Goal: Information Seeking & Learning: Learn about a topic

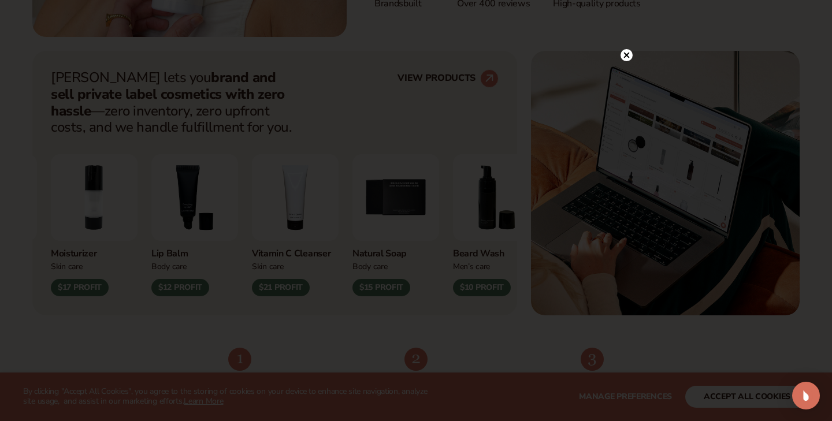
scroll to position [433, 0]
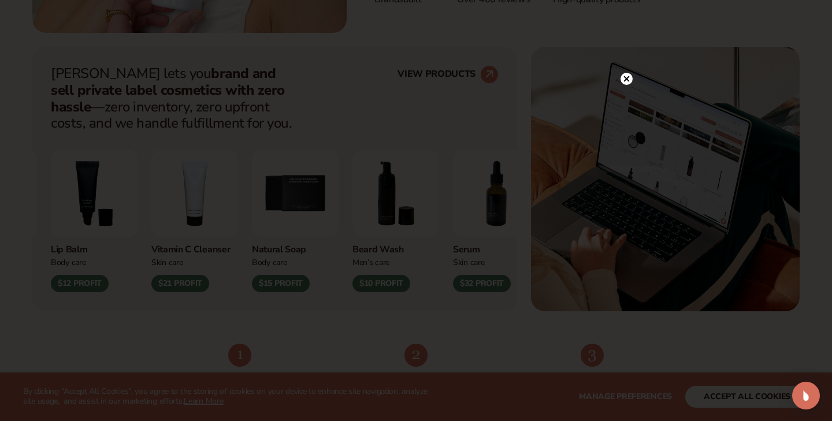
click at [628, 79] on circle at bounding box center [626, 79] width 12 height 12
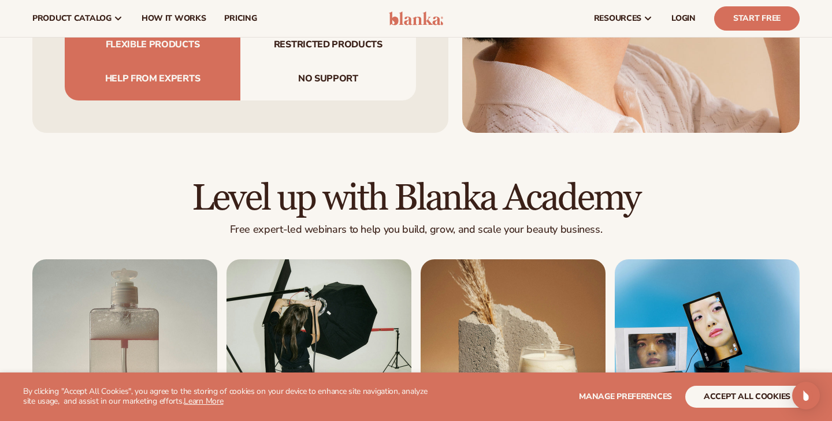
scroll to position [3747, 0]
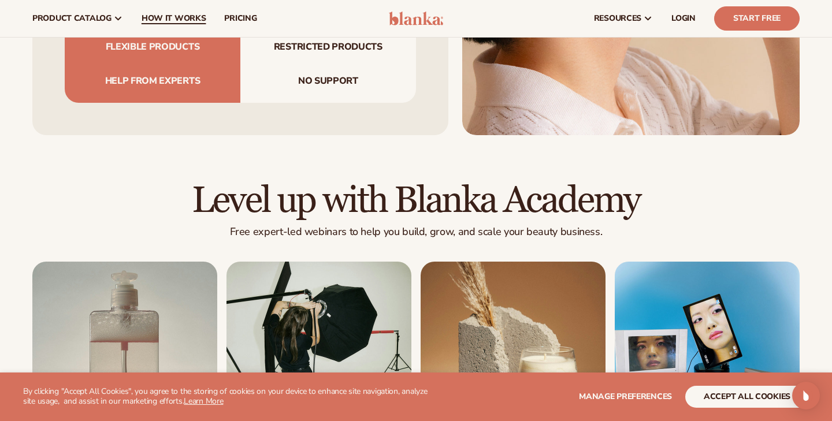
click at [161, 23] on span "How It Works" at bounding box center [174, 18] width 65 height 9
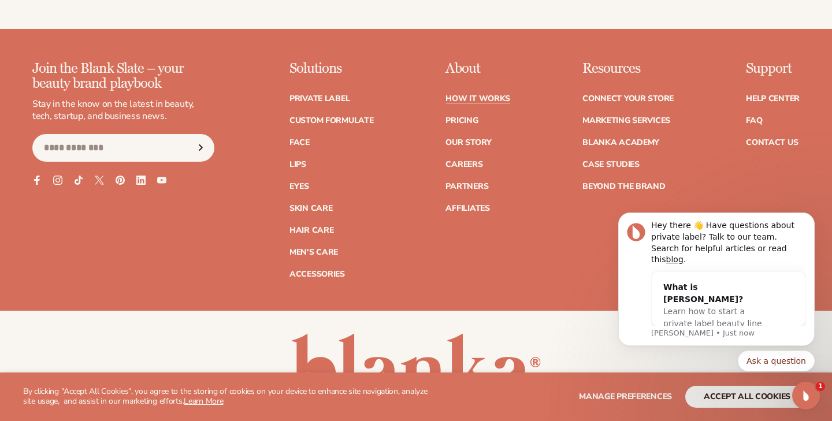
scroll to position [2594, 0]
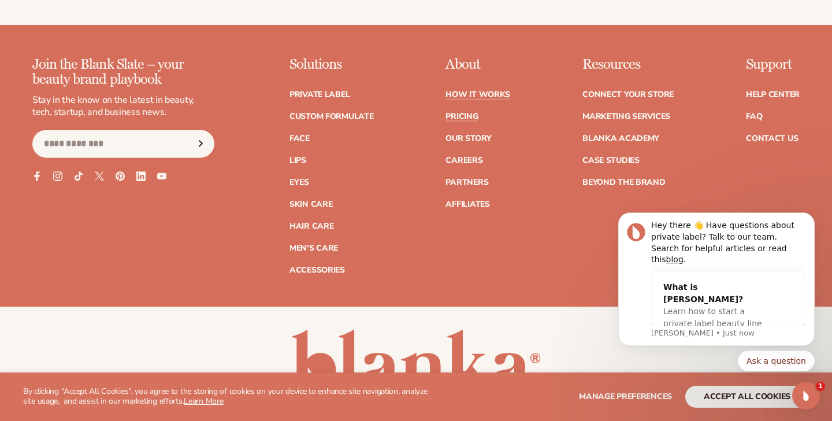
click at [458, 113] on link "Pricing" at bounding box center [461, 117] width 32 height 8
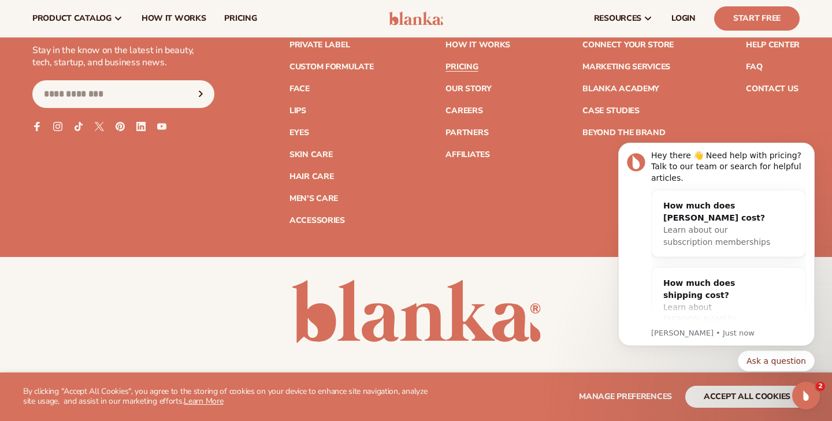
scroll to position [2454, 0]
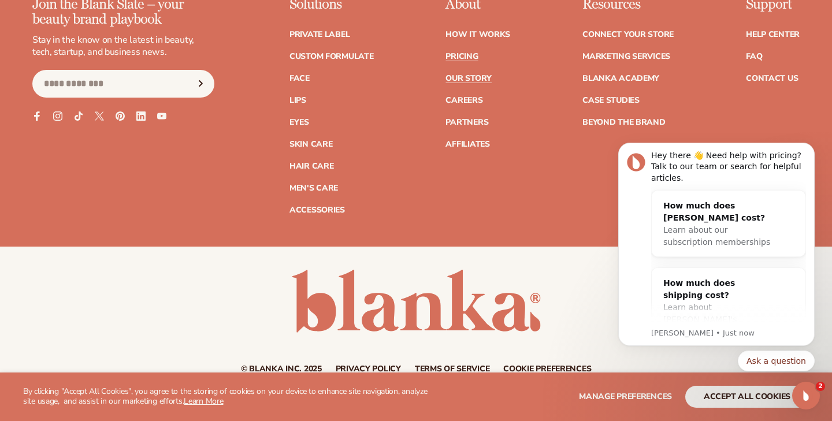
click at [463, 75] on link "Our Story" at bounding box center [468, 79] width 46 height 8
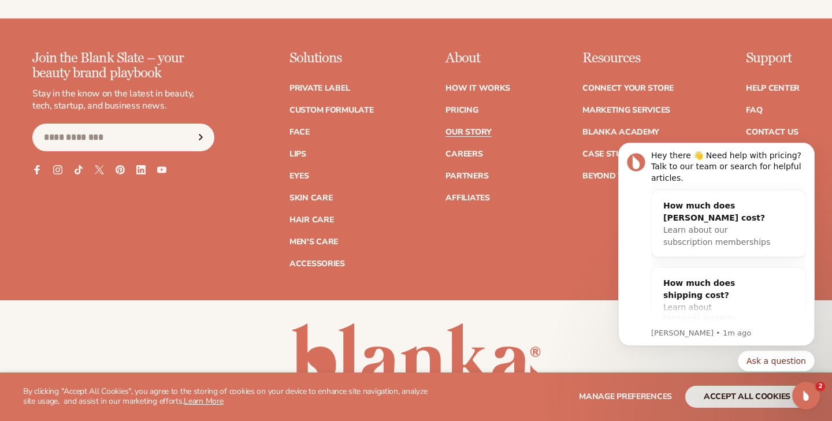
scroll to position [3348, 0]
click at [455, 150] on link "Careers" at bounding box center [463, 154] width 37 height 8
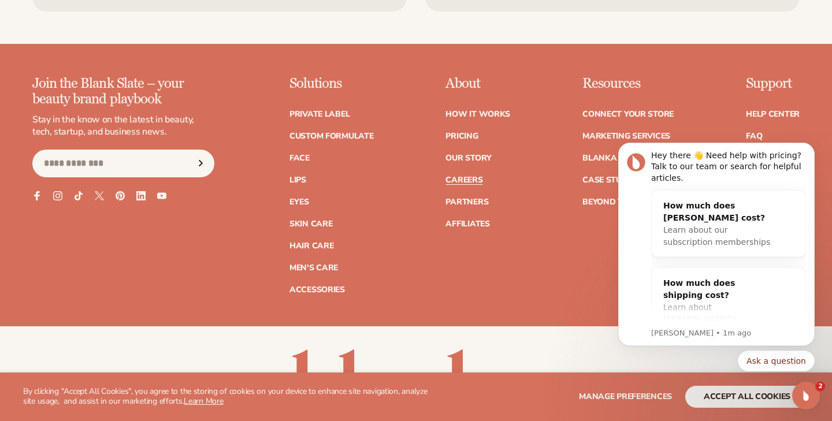
scroll to position [1038, 0]
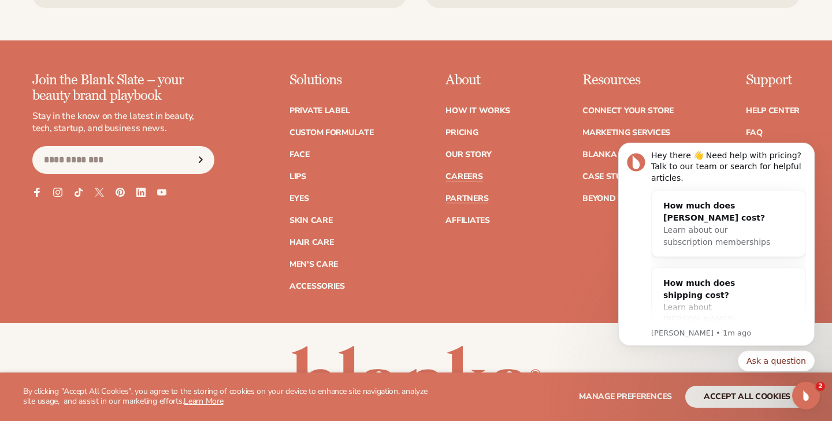
click at [452, 195] on link "Partners" at bounding box center [466, 199] width 43 height 8
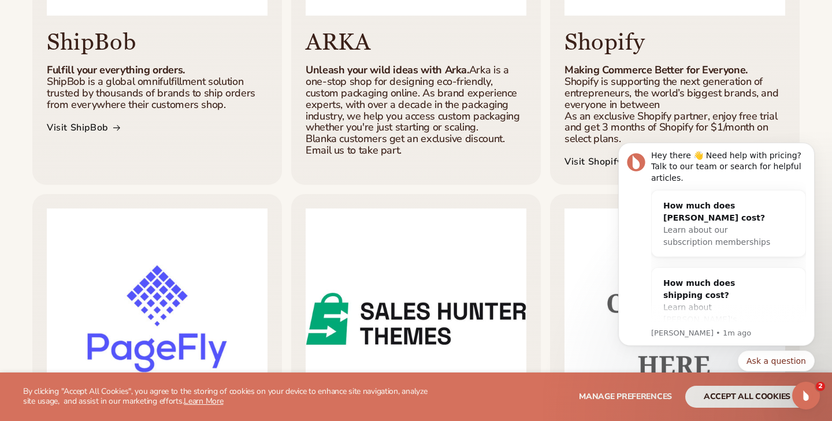
scroll to position [511, 0]
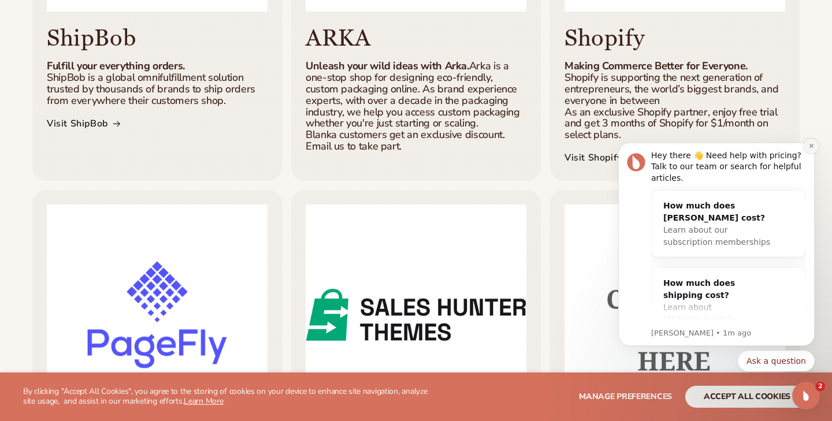
click at [809, 146] on icon "Dismiss notification" at bounding box center [811, 146] width 6 height 6
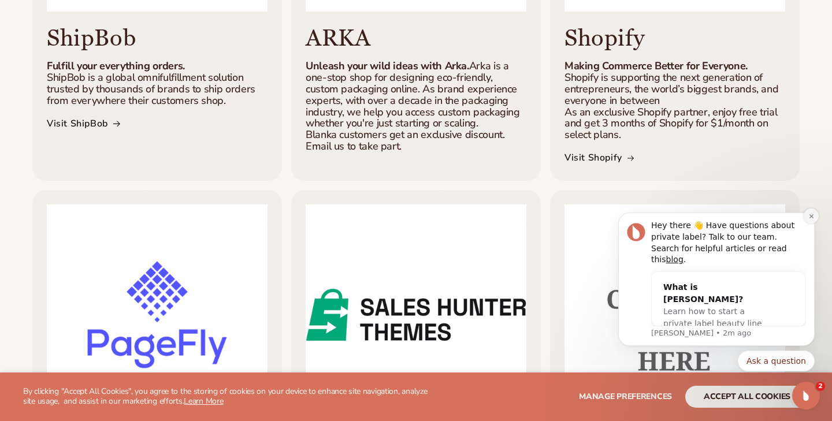
click at [808, 220] on icon "Dismiss notification" at bounding box center [811, 216] width 6 height 6
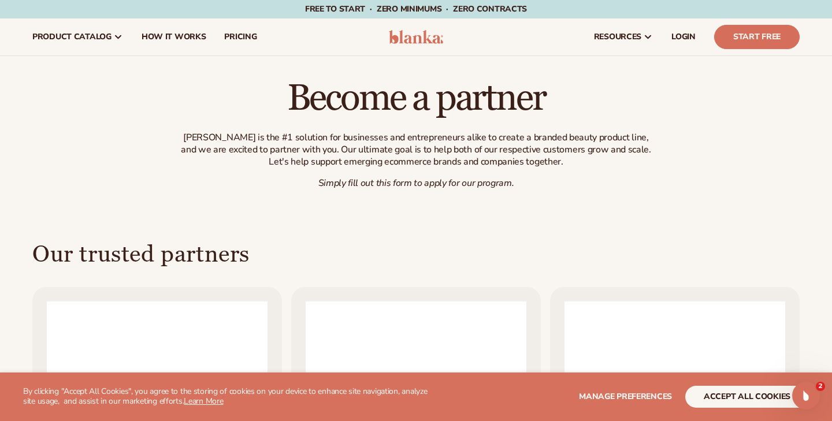
scroll to position [0, 0]
click at [158, 37] on span "How It Works" at bounding box center [174, 36] width 65 height 9
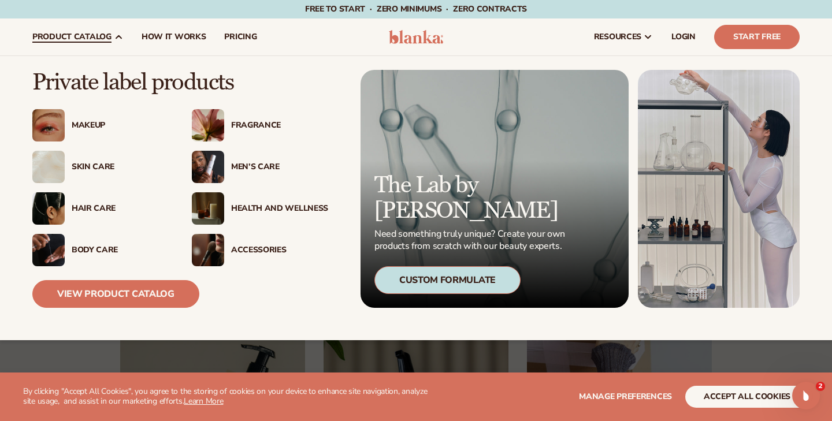
click at [92, 125] on div "Makeup" at bounding box center [120, 126] width 97 height 10
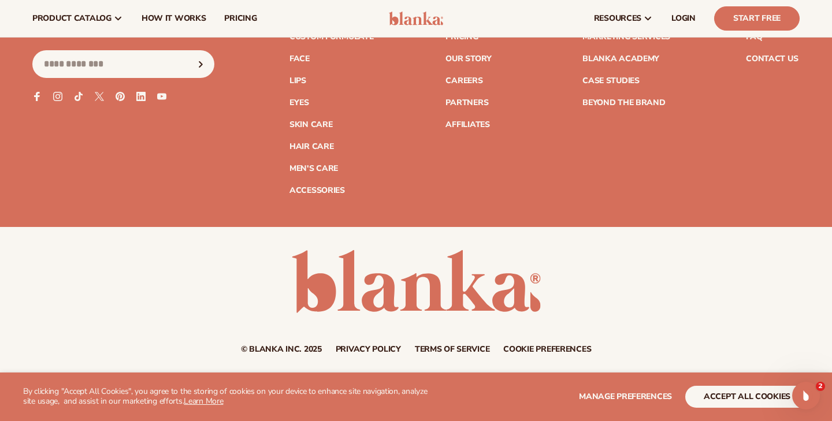
scroll to position [2129, 0]
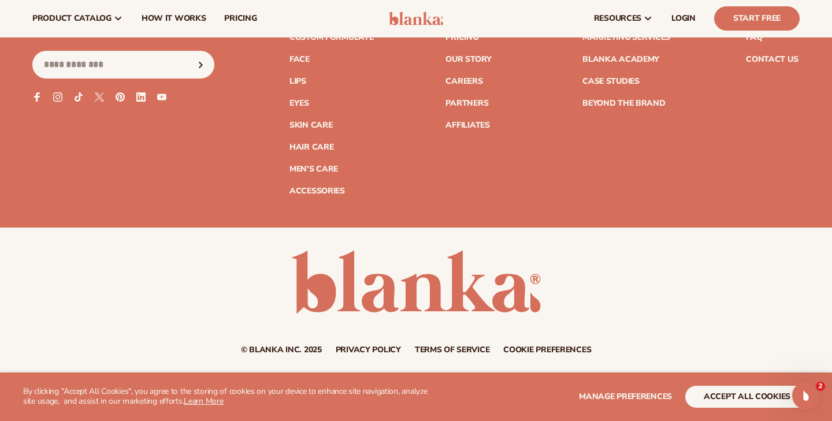
click at [354, 346] on link "Privacy policy" at bounding box center [368, 350] width 65 height 8
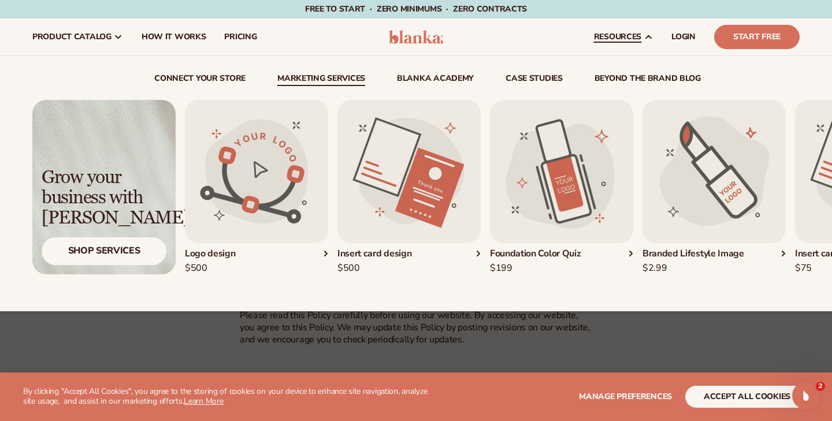
click at [321, 80] on link "Marketing services" at bounding box center [321, 81] width 88 height 12
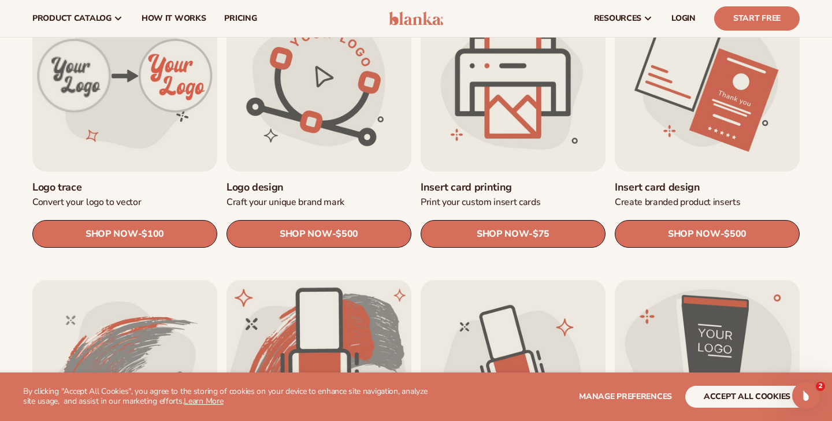
scroll to position [417, 0]
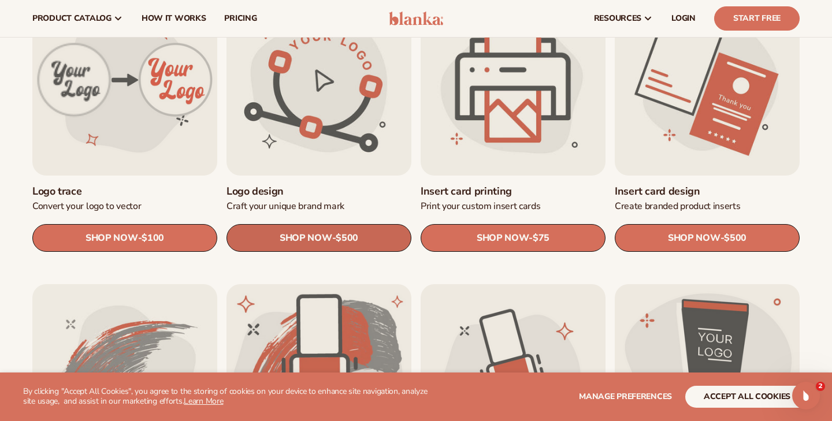
click at [301, 239] on span "SHOP NOW" at bounding box center [306, 238] width 52 height 11
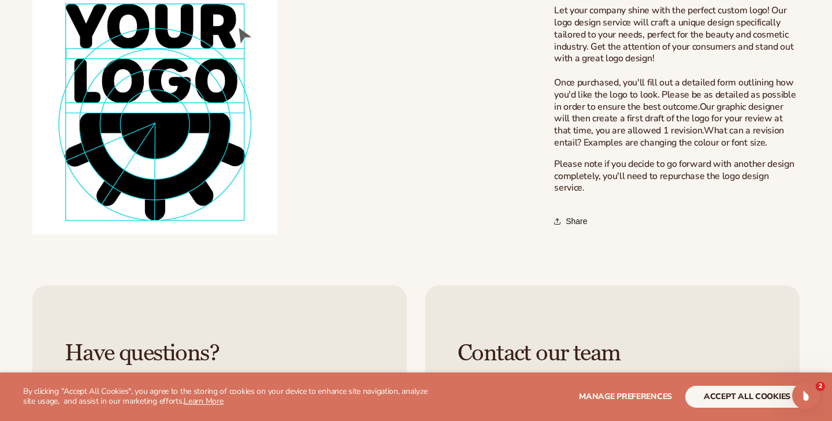
scroll to position [432, 0]
